Goal: Information Seeking & Learning: Learn about a topic

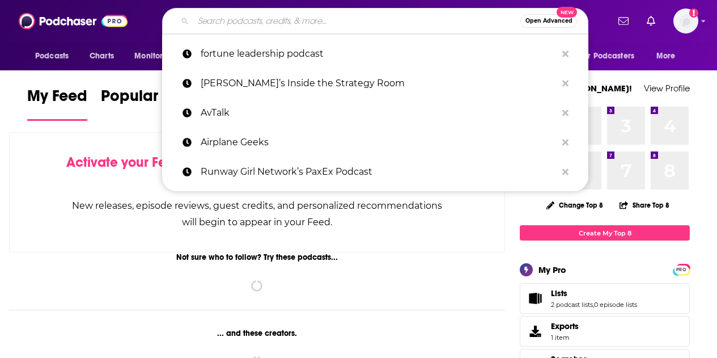
click at [354, 18] on input "Search podcasts, credits, & more..." at bounding box center [356, 21] width 327 height 18
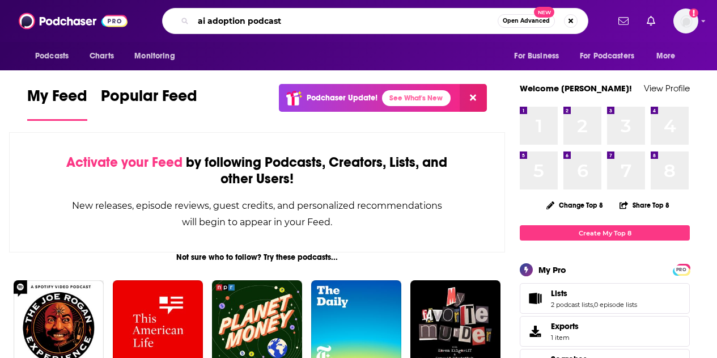
type input "ai adoption podcast"
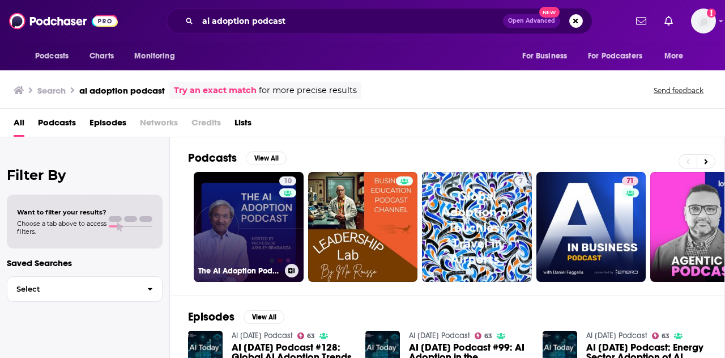
click at [237, 222] on link "10 The AI Adoption Podcast" at bounding box center [249, 227] width 110 height 110
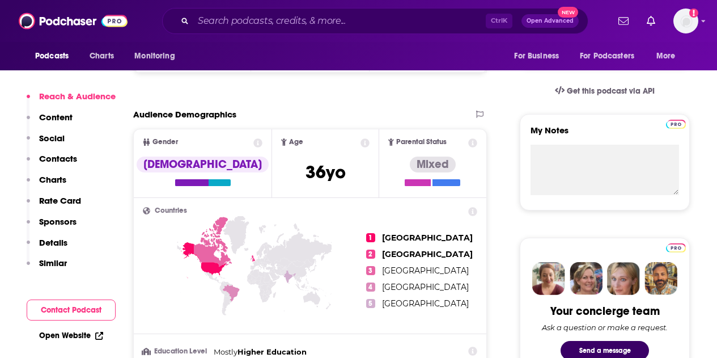
scroll to position [347, 0]
